Goal: Transaction & Acquisition: Subscribe to service/newsletter

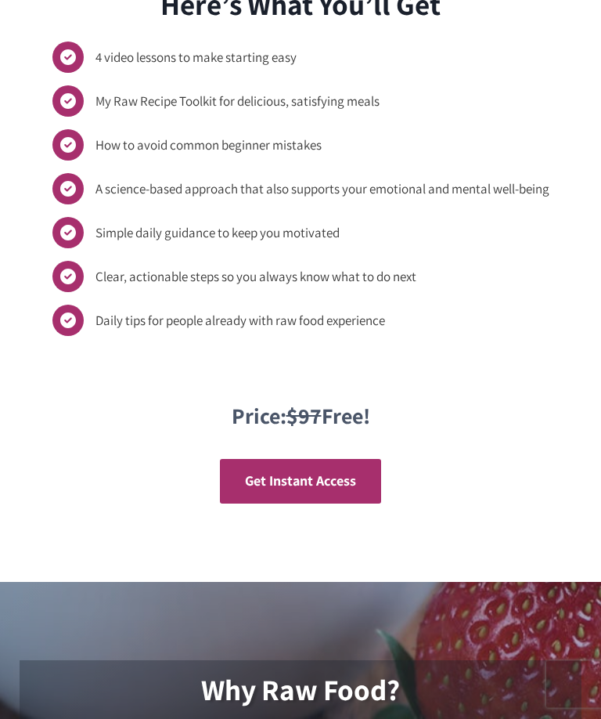
scroll to position [1862, 0]
click at [353, 471] on span "Get Instant Access" at bounding box center [300, 480] width 111 height 18
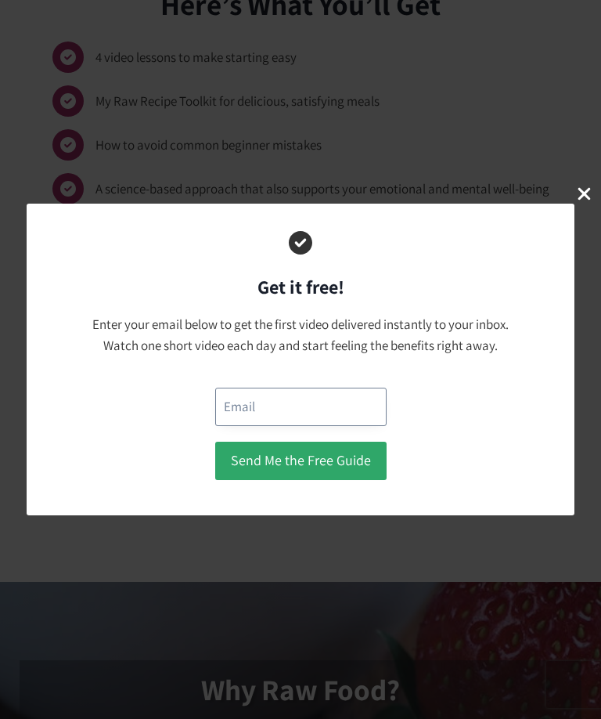
click at [269, 417] on input "email" at bounding box center [300, 407] width 171 height 38
type input "bacchusmb53@gmail.com"
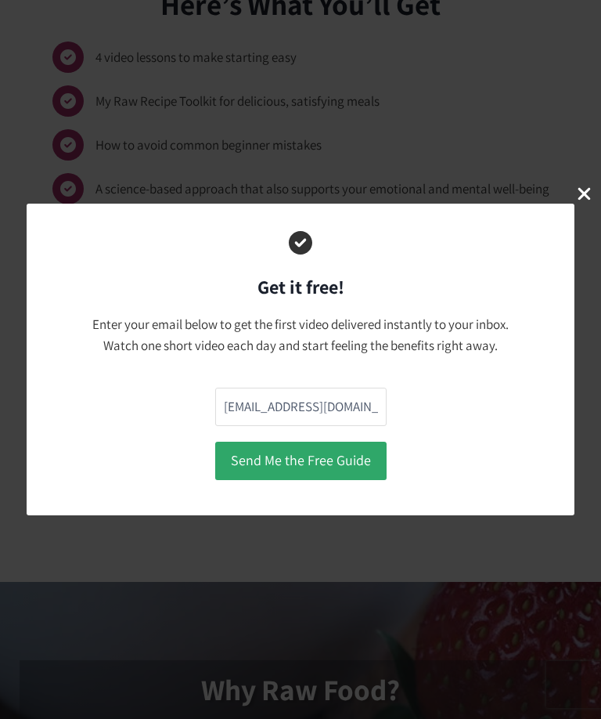
click at [346, 460] on button "Send Me the Free Guide" at bounding box center [300, 461] width 171 height 38
click at [584, 202] on icon "Close Modal" at bounding box center [585, 194] width 20 height 20
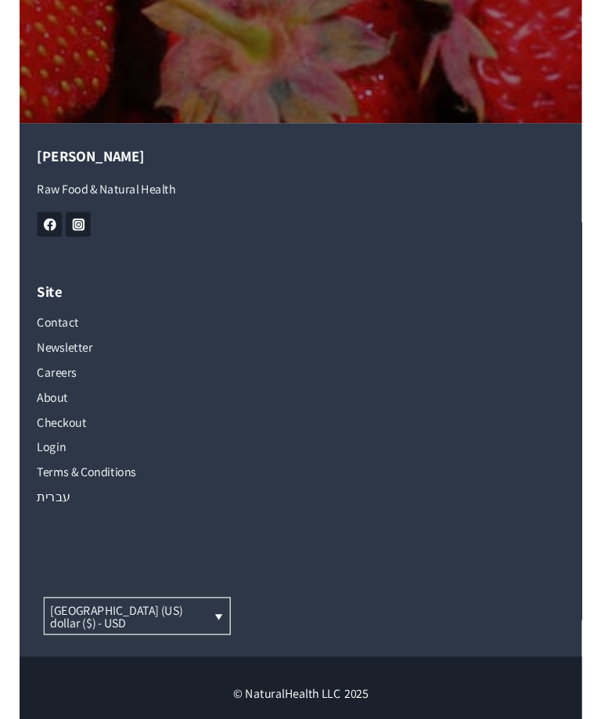
scroll to position [1316, 0]
